Goal: Task Accomplishment & Management: Manage account settings

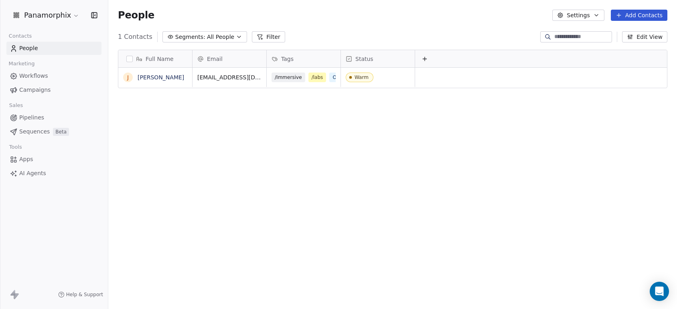
scroll to position [263, 560]
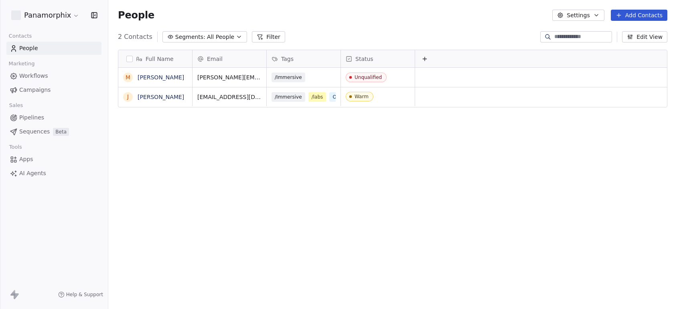
scroll to position [263, 560]
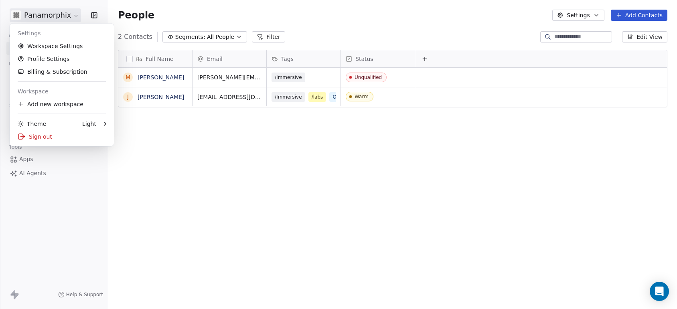
click at [70, 13] on html "Panamorphix Contacts People Marketing Workflows Campaigns Sales Pipelines Seque…" at bounding box center [338, 154] width 677 height 309
click at [37, 137] on div "Sign out" at bounding box center [62, 136] width 98 height 13
